Goal: Task Accomplishment & Management: Manage account settings

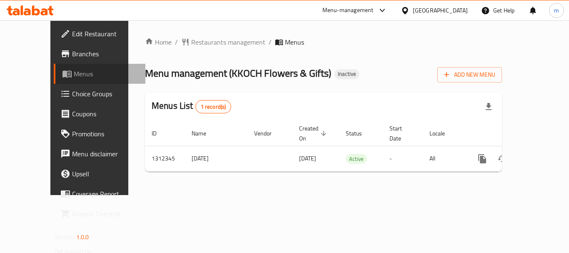
click at [74, 73] on span "Menus" at bounding box center [106, 74] width 65 height 10
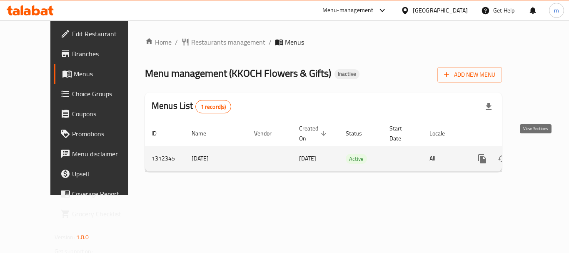
click at [539, 155] on icon "enhanced table" at bounding box center [543, 159] width 8 height 8
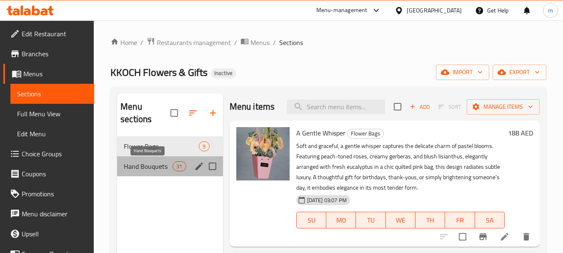
click at [139, 164] on span "Hand Bouquets" at bounding box center [148, 166] width 49 height 10
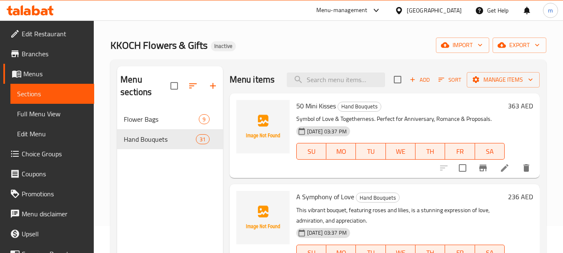
scroll to position [42, 0]
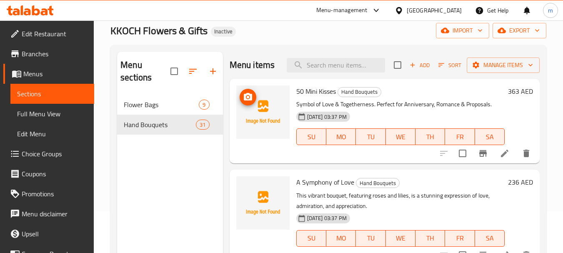
click at [263, 119] on img at bounding box center [262, 111] width 53 height 53
click at [250, 100] on icon "upload picture" at bounding box center [248, 97] width 8 height 8
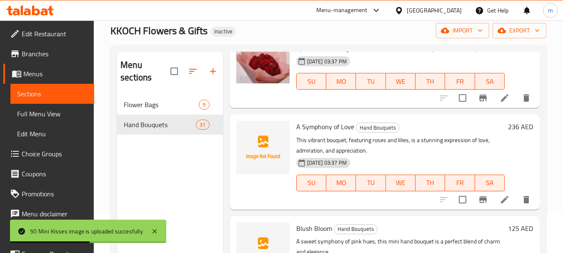
scroll to position [83, 0]
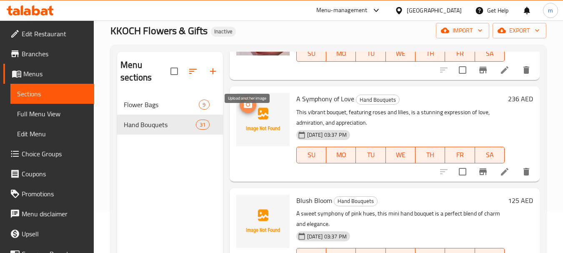
click at [248, 108] on icon "upload picture" at bounding box center [248, 104] width 8 height 8
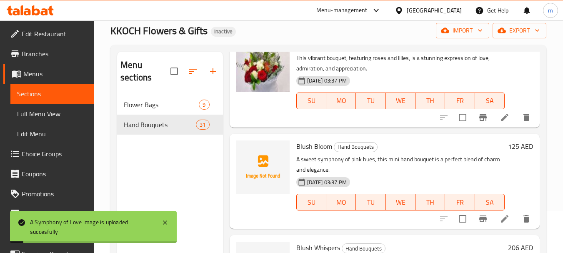
scroll to position [125, 0]
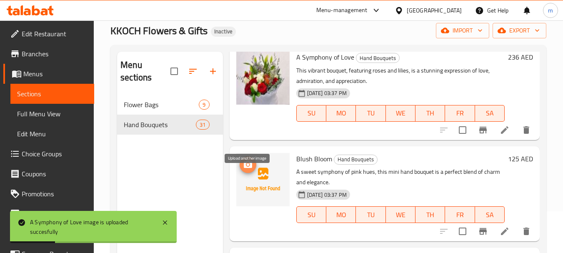
click at [246, 170] on icon "upload picture" at bounding box center [248, 165] width 10 height 10
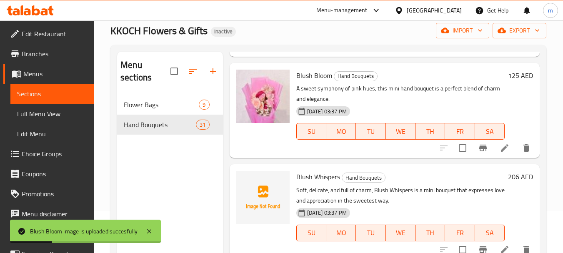
scroll to position [250, 0]
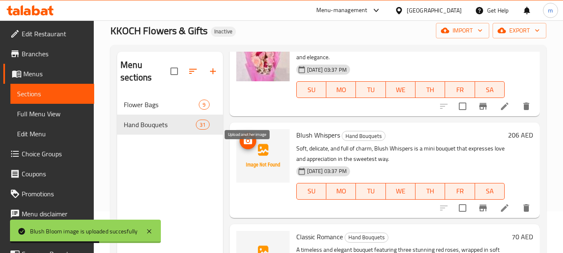
click at [252, 146] on icon "upload picture" at bounding box center [248, 141] width 10 height 10
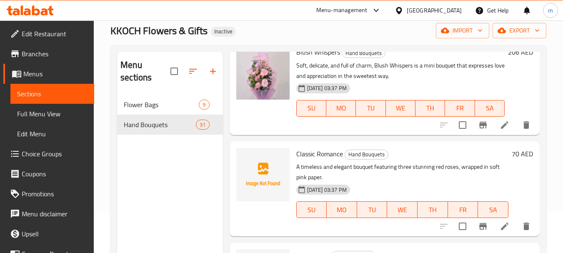
scroll to position [333, 0]
click at [251, 164] on icon "upload picture" at bounding box center [248, 159] width 10 height 10
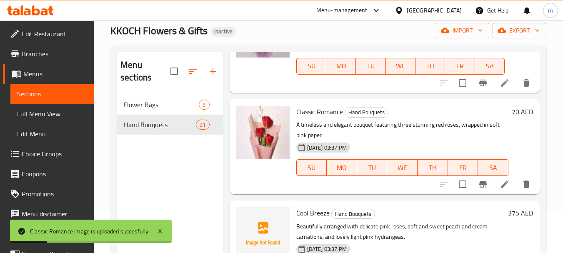
scroll to position [459, 0]
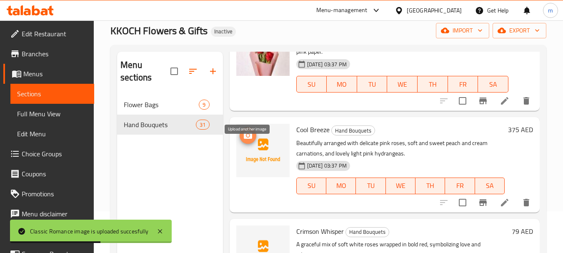
click at [253, 140] on icon "upload picture" at bounding box center [248, 135] width 10 height 10
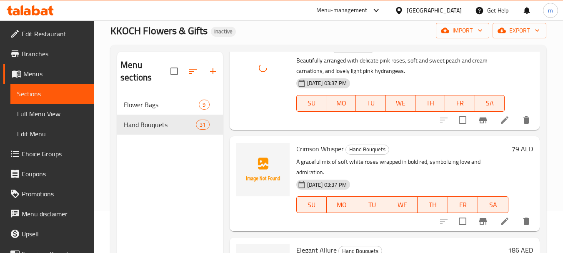
scroll to position [542, 0]
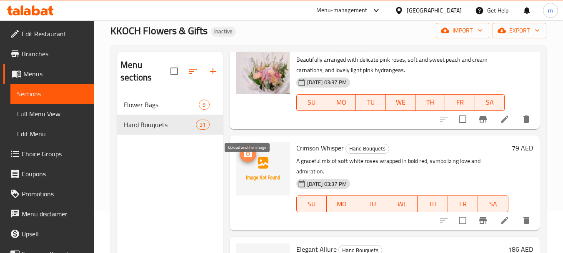
click at [246, 159] on icon "upload picture" at bounding box center [248, 154] width 10 height 10
click at [239, 81] on img at bounding box center [262, 66] width 53 height 53
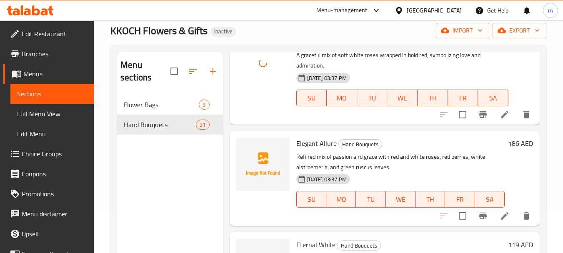
scroll to position [667, 0]
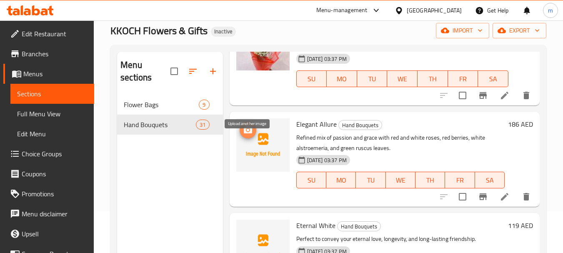
click at [250, 133] on icon "upload picture" at bounding box center [248, 130] width 8 height 8
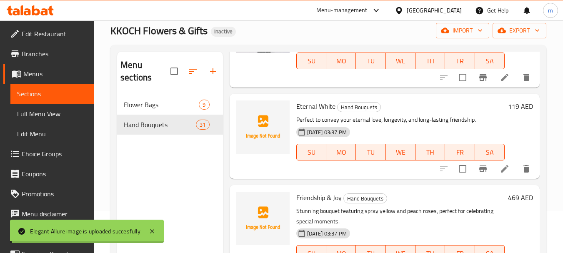
scroll to position [750, 0]
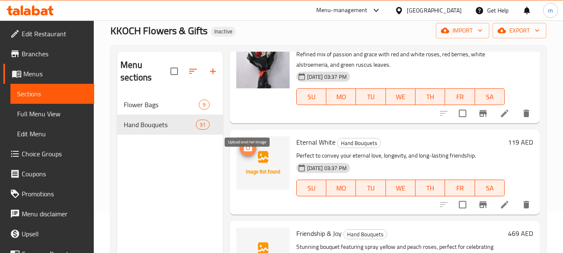
click at [249, 153] on icon "upload picture" at bounding box center [248, 148] width 10 height 10
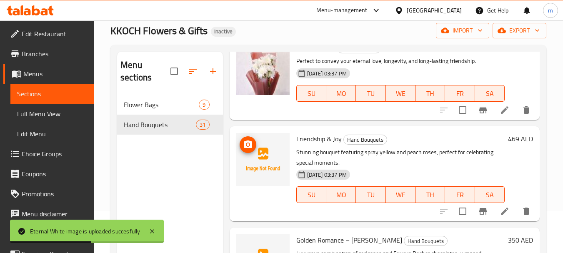
scroll to position [875, 0]
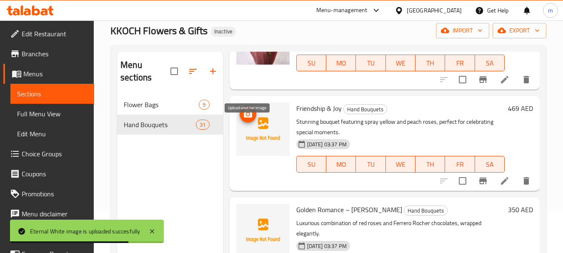
click at [248, 118] on icon "upload picture" at bounding box center [248, 114] width 8 height 8
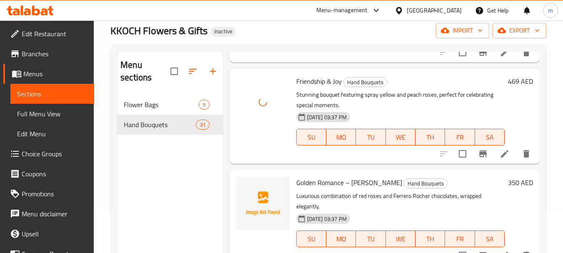
scroll to position [917, 0]
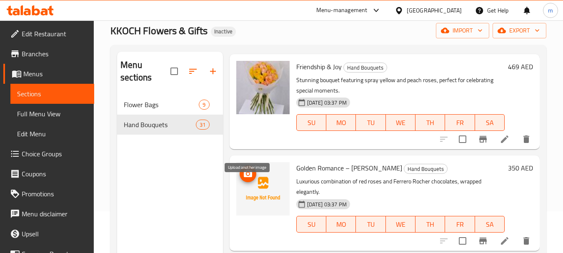
click at [249, 175] on circle "upload picture" at bounding box center [247, 174] width 3 height 3
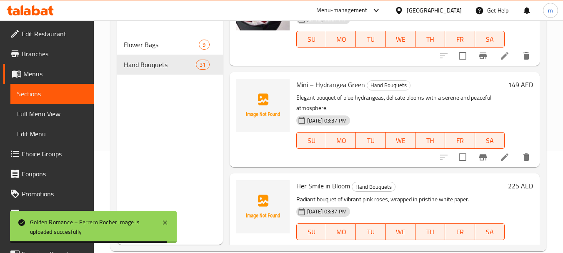
scroll to position [117, 0]
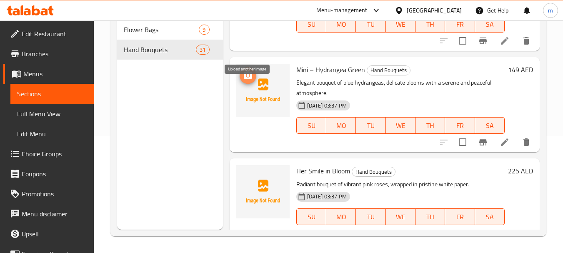
click at [248, 77] on circle "upload picture" at bounding box center [247, 75] width 3 height 3
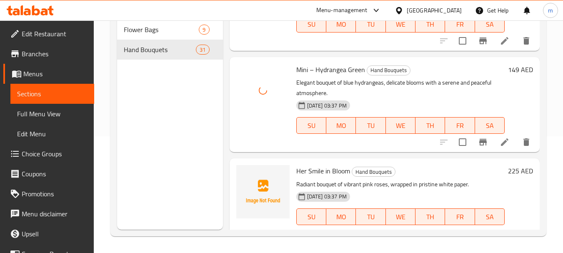
scroll to position [1084, 0]
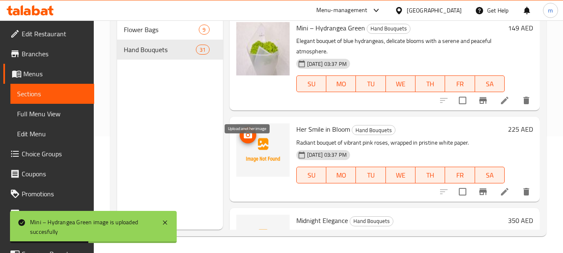
click at [246, 140] on icon "upload picture" at bounding box center [248, 135] width 10 height 10
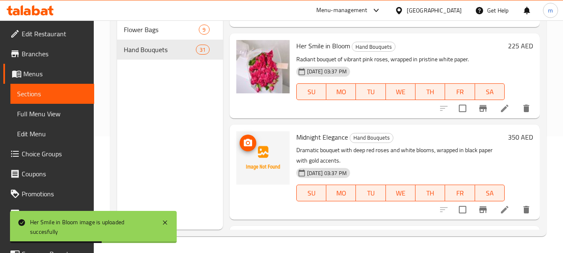
scroll to position [1209, 0]
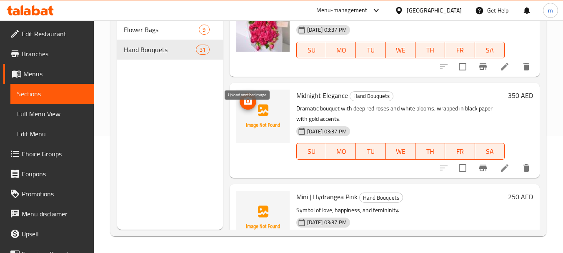
click at [246, 106] on icon "upload picture" at bounding box center [248, 101] width 10 height 10
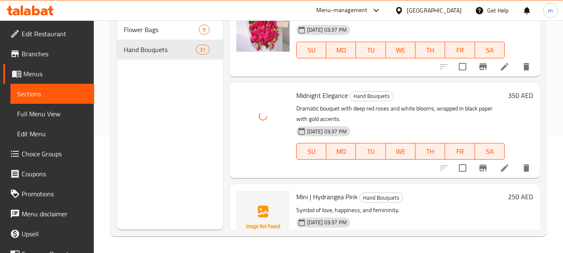
scroll to position [1251, 0]
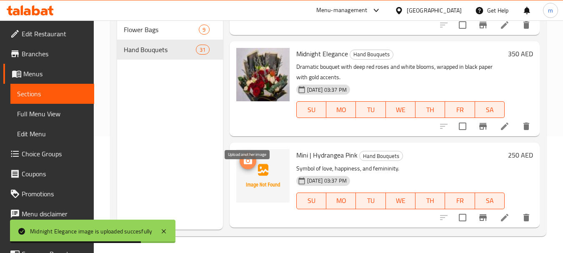
click at [246, 164] on icon "upload picture" at bounding box center [248, 161] width 8 height 8
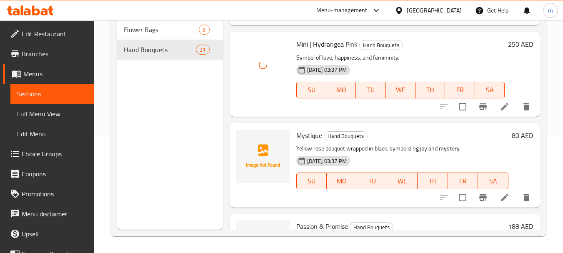
scroll to position [1376, 0]
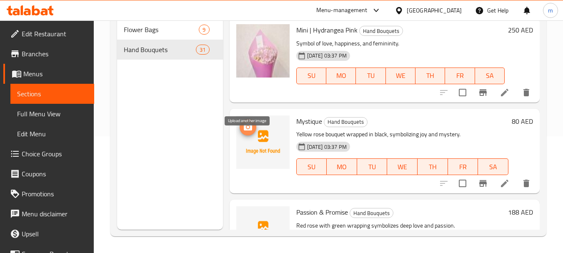
click at [246, 132] on icon "upload picture" at bounding box center [248, 127] width 10 height 10
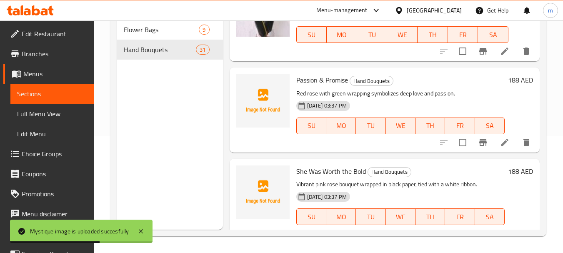
scroll to position [1501, 0]
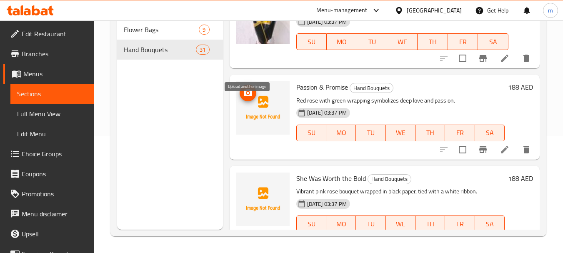
click at [248, 94] on circle "upload picture" at bounding box center [247, 93] width 3 height 3
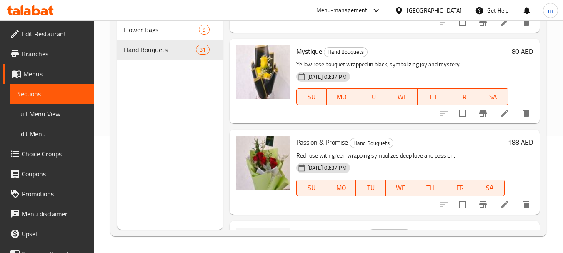
scroll to position [1459, 0]
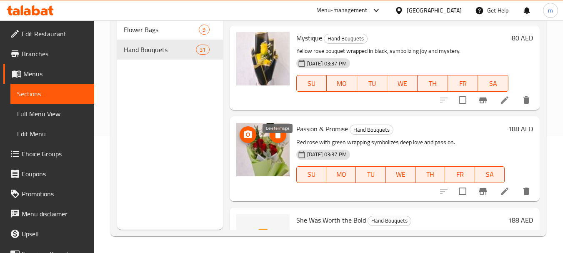
click at [274, 140] on icon "delete image" at bounding box center [278, 135] width 10 height 10
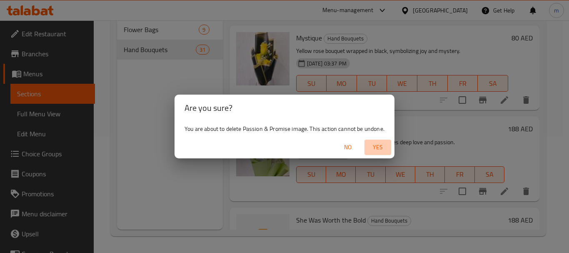
click at [380, 147] on span "Yes" at bounding box center [378, 147] width 20 height 10
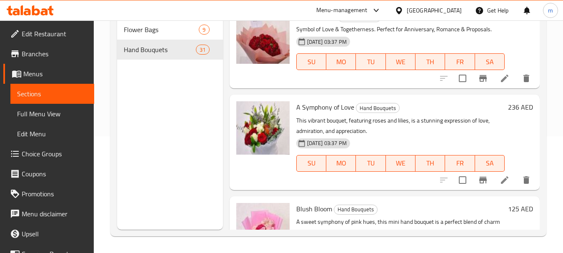
scroll to position [0, 0]
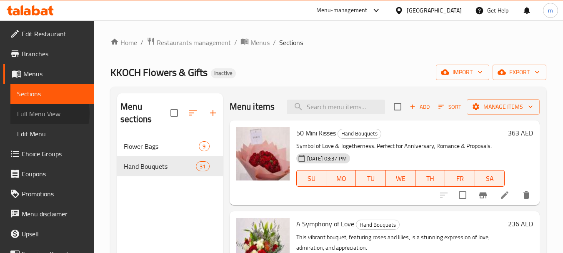
click at [40, 113] on span "Full Menu View" at bounding box center [52, 114] width 70 height 10
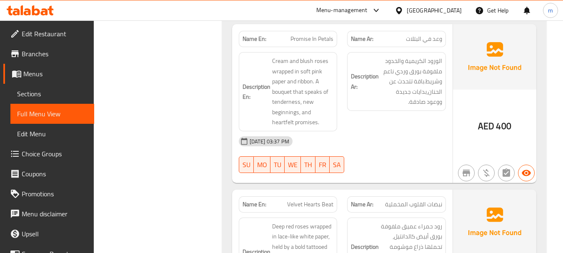
scroll to position [5646, 0]
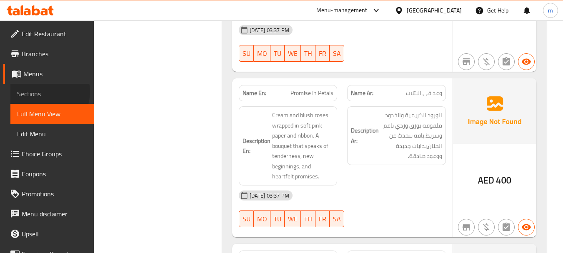
click at [43, 92] on span "Sections" at bounding box center [52, 94] width 70 height 10
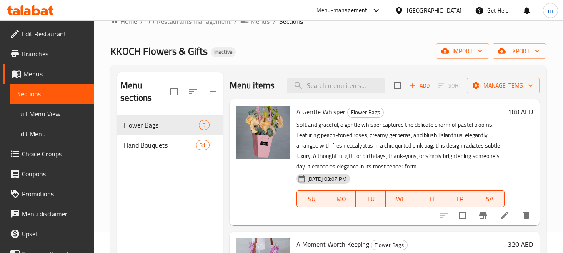
scroll to position [42, 0]
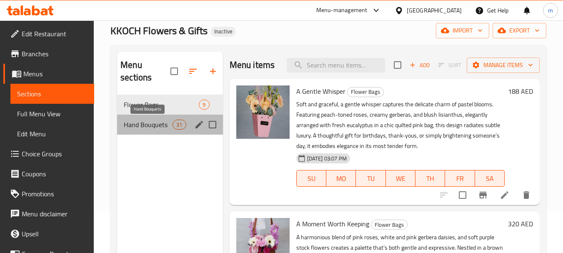
click at [142, 125] on span "Hand Bouquets" at bounding box center [148, 125] width 49 height 10
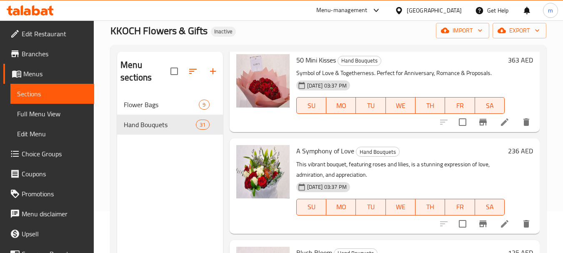
scroll to position [167, 0]
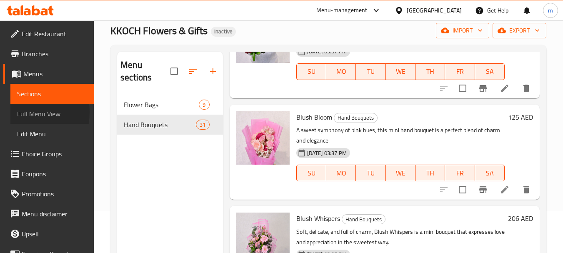
click at [21, 112] on span "Full Menu View" at bounding box center [52, 114] width 70 height 10
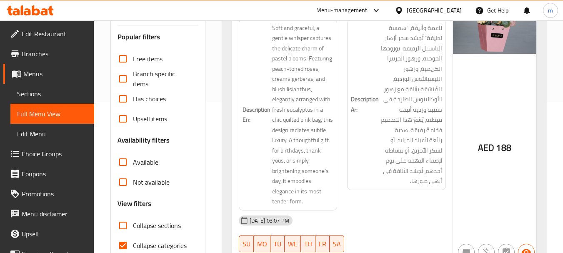
scroll to position [250, 0]
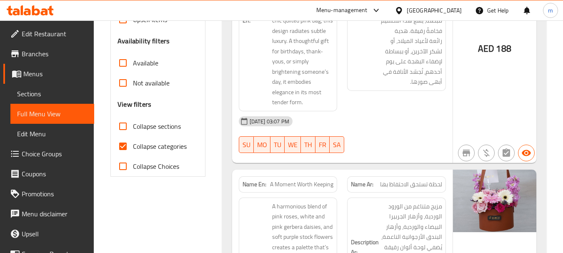
click at [123, 148] on input "Collapse categories" at bounding box center [123, 146] width 20 height 20
checkbox input "false"
click at [122, 126] on input "Collapse sections" at bounding box center [123, 126] width 20 height 20
checkbox input "true"
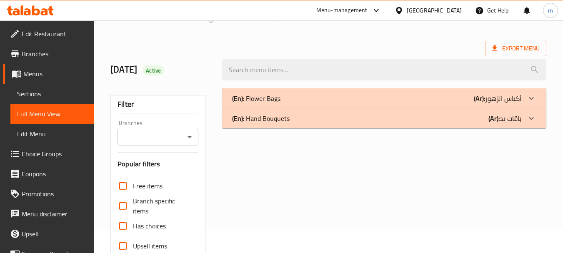
scroll to position [0, 0]
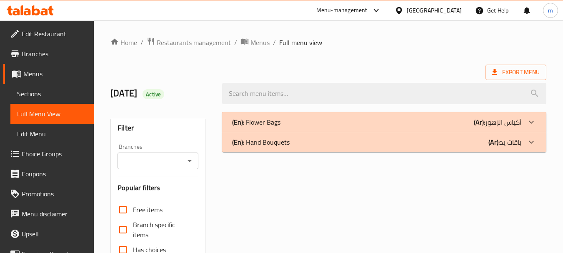
click at [261, 140] on p "(En): Hand Bouquets" at bounding box center [261, 142] width 58 height 10
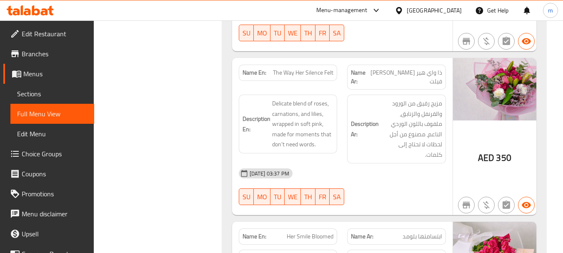
scroll to position [2632, 0]
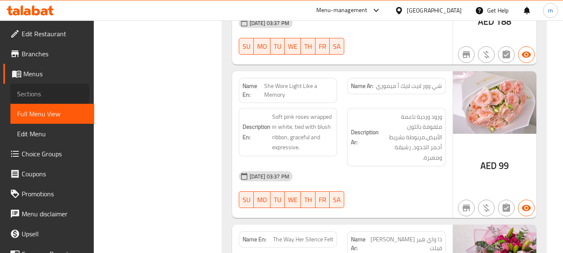
click at [44, 93] on span "Sections" at bounding box center [52, 94] width 70 height 10
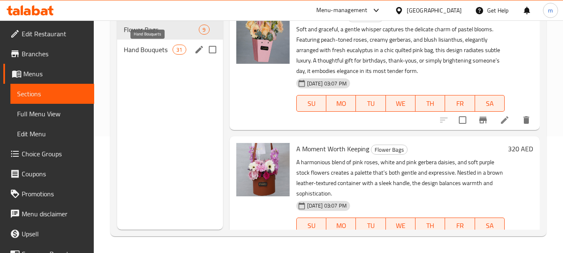
click at [139, 51] on span "Hand Bouquets" at bounding box center [148, 50] width 49 height 10
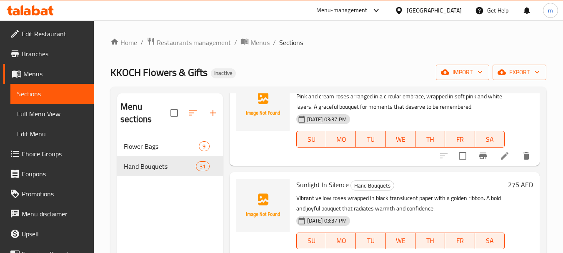
scroll to position [2614, 0]
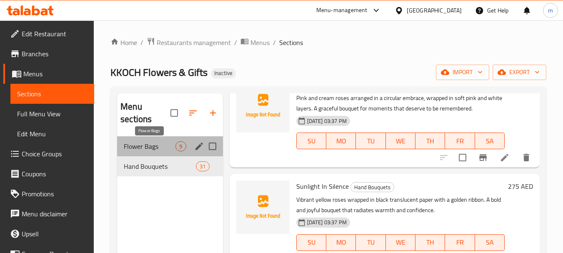
click at [138, 145] on span "Flower Bags" at bounding box center [150, 146] width 52 height 10
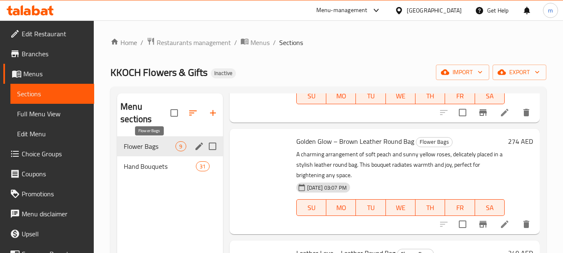
scroll to position [840, 0]
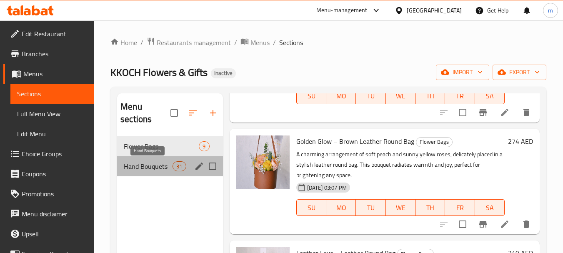
click at [146, 165] on span "Hand Bouquets" at bounding box center [148, 166] width 49 height 10
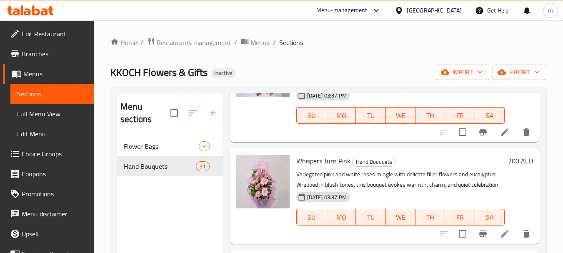
scroll to position [2155, 0]
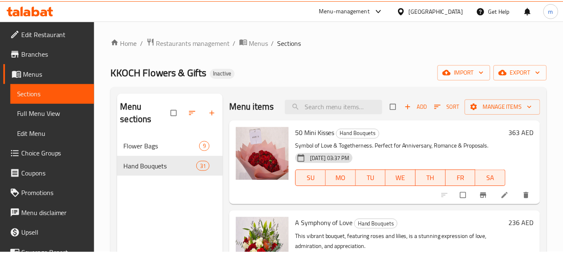
scroll to position [117, 0]
